Goal: Understand process/instructions: Learn about a topic

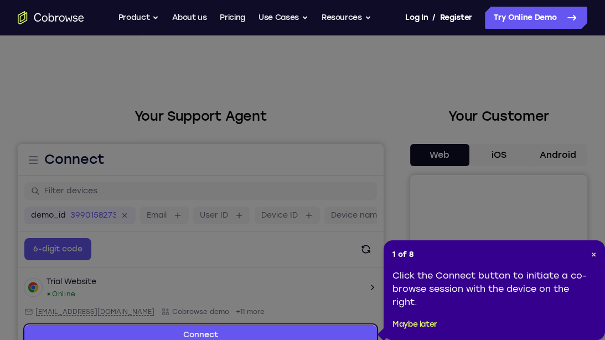
click at [548, 145] on icon at bounding box center [302, 172] width 605 height 344
click at [595, 262] on div "1 of 8 × Click the Connect button to initiate a co-browse session with the devi…" at bounding box center [494, 290] width 221 height 100
click at [591, 252] on span "×" at bounding box center [593, 254] width 5 height 9
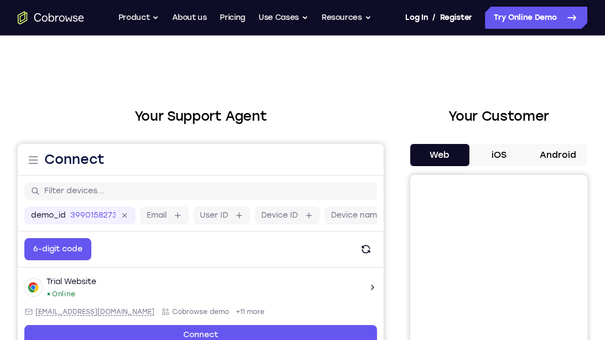
click at [540, 159] on button "Android" at bounding box center [557, 155] width 59 height 22
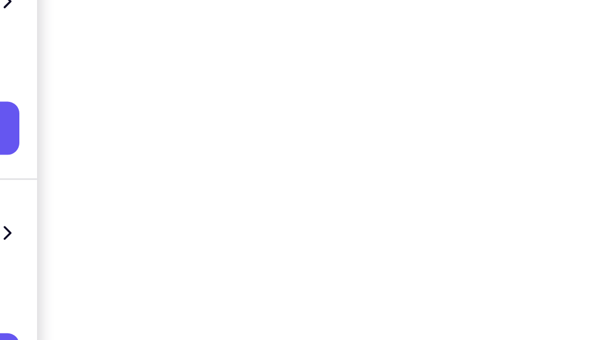
scroll to position [152, 0]
click at [580, 186] on div at bounding box center [498, 193] width 177 height 341
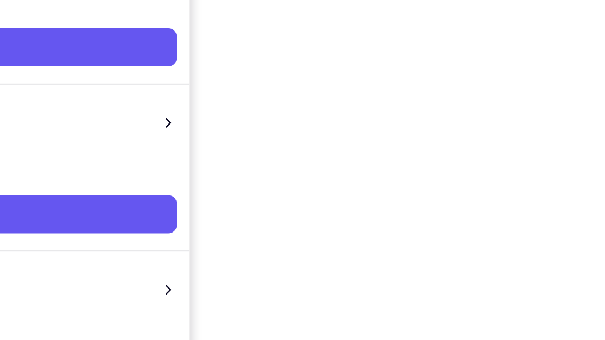
scroll to position [154, 0]
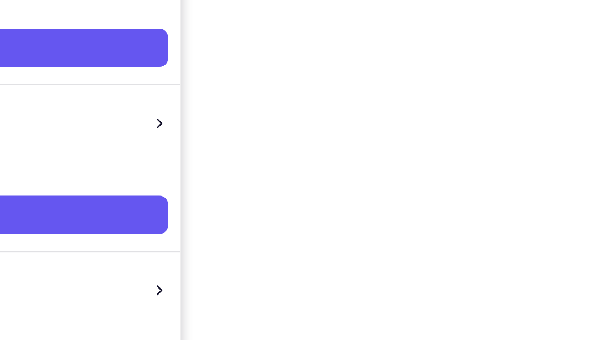
click at [580, 220] on div at bounding box center [498, 190] width 177 height 341
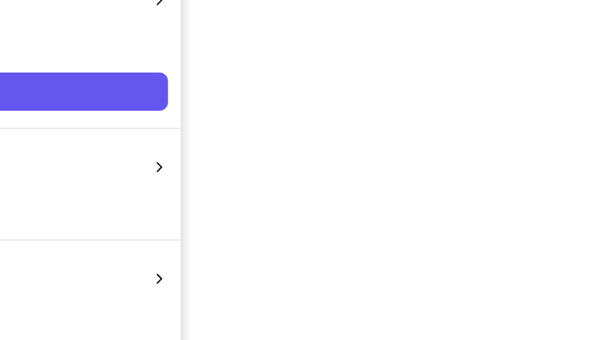
scroll to position [189, 0]
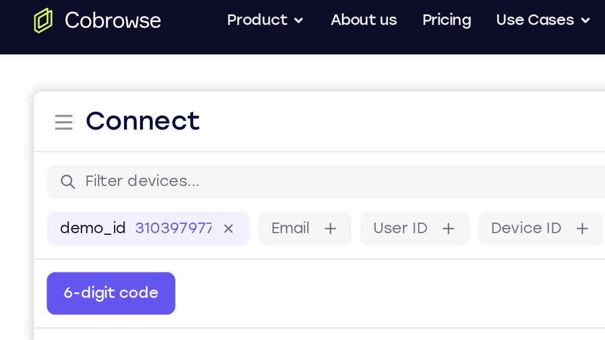
scroll to position [89, 0]
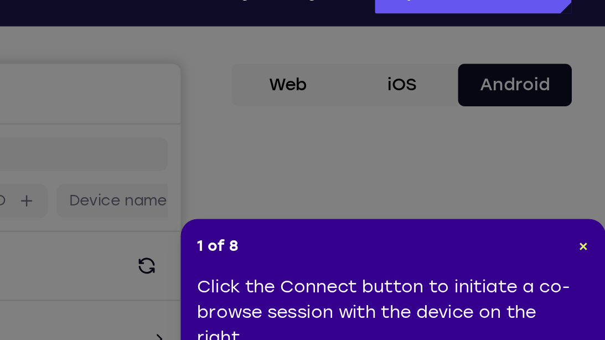
click at [590, 149] on header "1 of 8 ×" at bounding box center [495, 150] width 204 height 11
click at [592, 149] on span "×" at bounding box center [593, 149] width 5 height 9
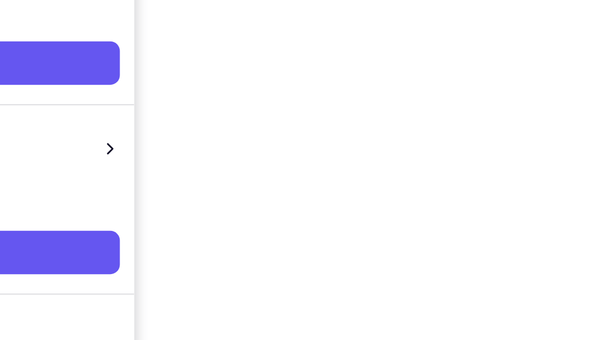
scroll to position [177, 0]
